Goal: Complete application form

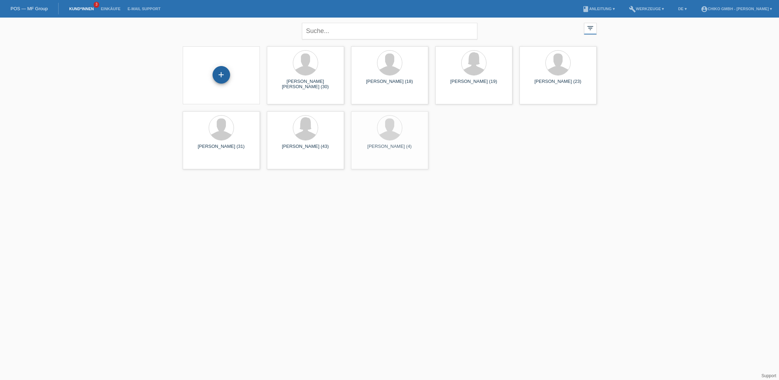
click at [228, 80] on div "+" at bounding box center [222, 75] width 18 height 18
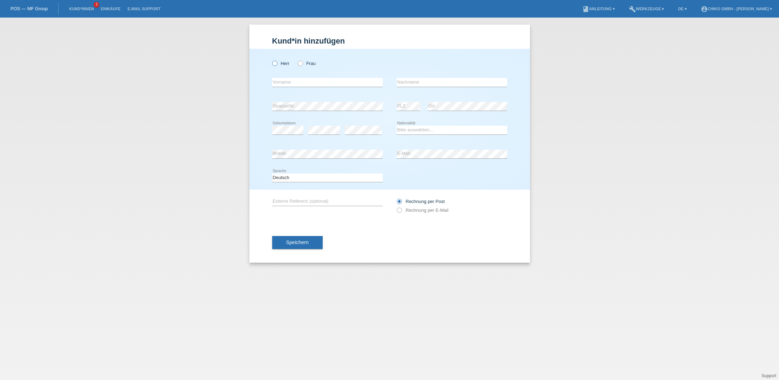
click at [271, 60] on icon at bounding box center [271, 60] width 0 height 0
click at [277, 62] on input "Herr" at bounding box center [274, 63] width 5 height 5
radio input "true"
drag, startPoint x: 287, startPoint y: 76, endPoint x: 288, endPoint y: 86, distance: 10.5
click at [288, 81] on div "error Vorname" at bounding box center [327, 83] width 110 height 24
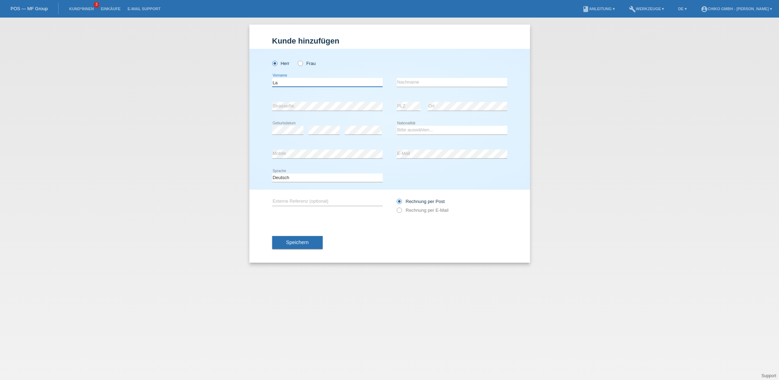
type input "L"
type input "[PERSON_NAME]"
type input "Lando"
select select "AO"
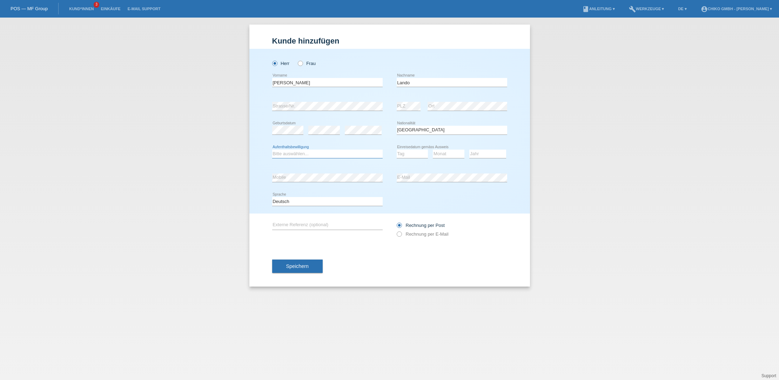
select select "O"
click at [307, 268] on span "Speichern" at bounding box center [297, 266] width 22 height 6
select select "29"
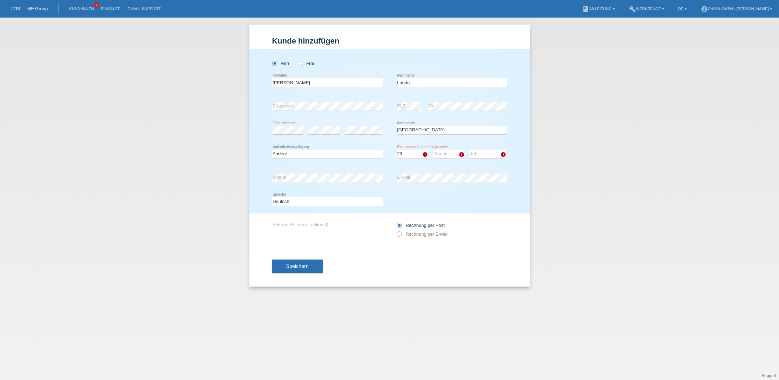
select select "03"
select select "2015"
click at [294, 266] on span "Speichern" at bounding box center [297, 266] width 22 height 6
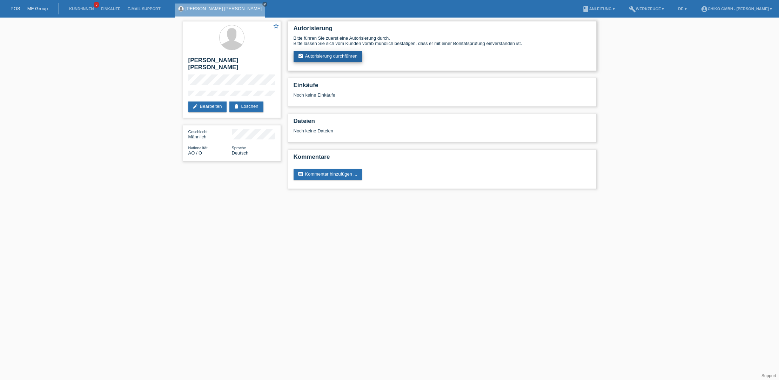
click at [325, 58] on link "assignment_turned_in Autorisierung durchführen" at bounding box center [328, 56] width 69 height 11
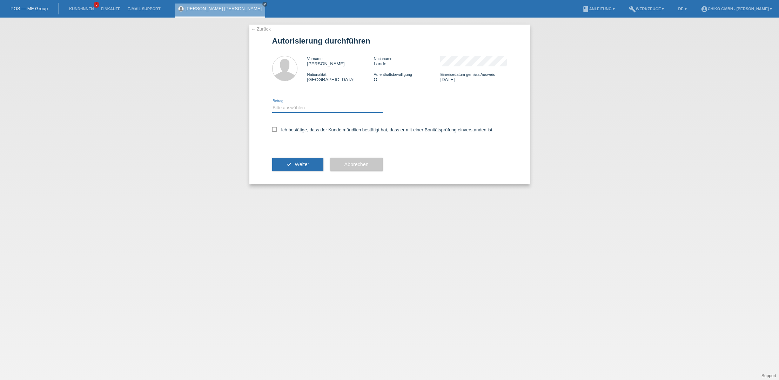
select select "2"
drag, startPoint x: 276, startPoint y: 128, endPoint x: 290, endPoint y: 146, distance: 22.2
click at [276, 128] on icon at bounding box center [274, 129] width 5 height 5
click at [276, 128] on input "Ich bestätige, dass der Kunde mündlich bestätigt hat, dass er mit einer Bonität…" at bounding box center [274, 129] width 5 height 5
checkbox input "true"
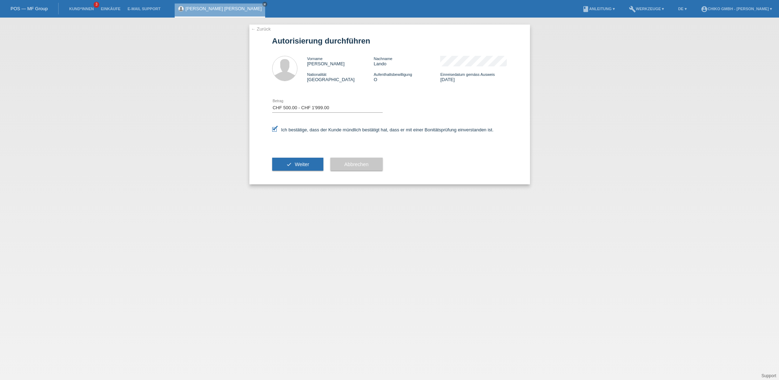
click at [307, 176] on div "check Weiter" at bounding box center [297, 164] width 51 height 41
click at [306, 166] on span "Weiter" at bounding box center [302, 164] width 14 height 6
